Goal: Information Seeking & Learning: Learn about a topic

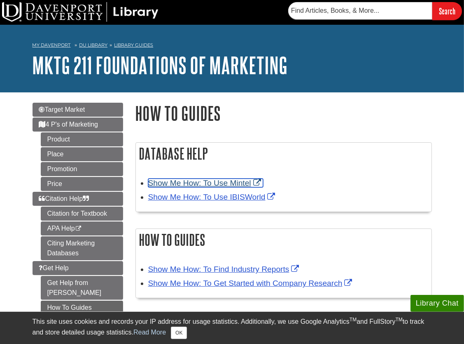
scroll to position [18, 0]
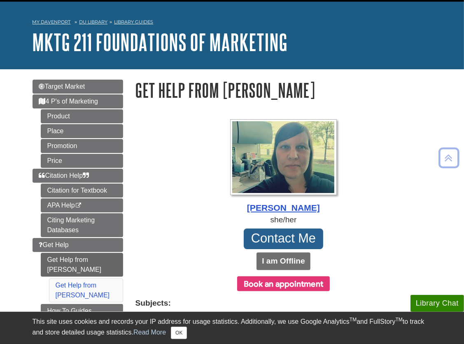
scroll to position [26, 0]
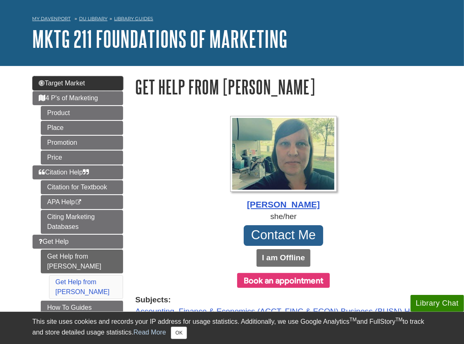
click at [83, 88] on link "Target Market" at bounding box center [78, 83] width 91 height 14
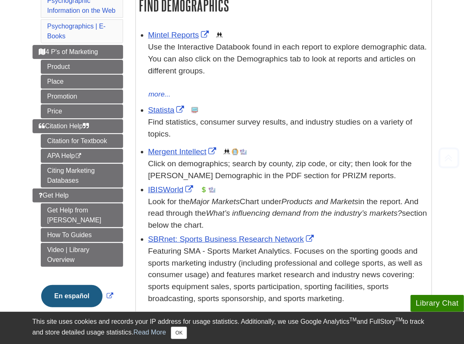
scroll to position [153, 0]
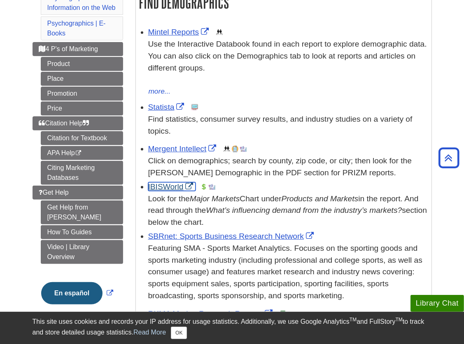
click at [163, 189] on link "IBISWorld" at bounding box center [171, 186] width 47 height 9
